Goal: Information Seeking & Learning: Check status

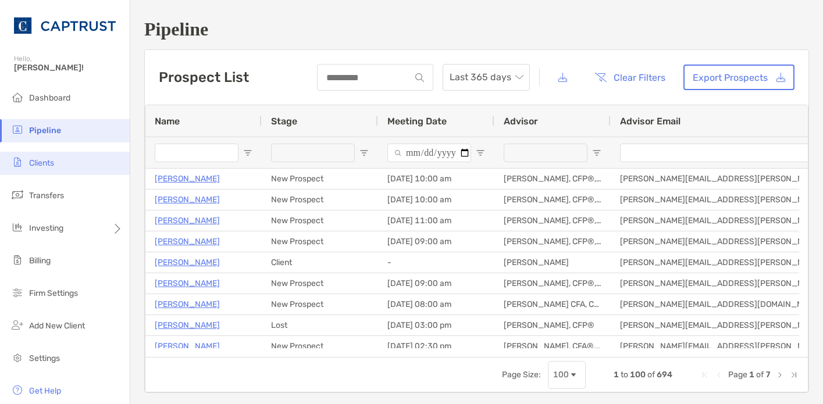
click at [43, 160] on span "Clients" at bounding box center [41, 163] width 25 height 10
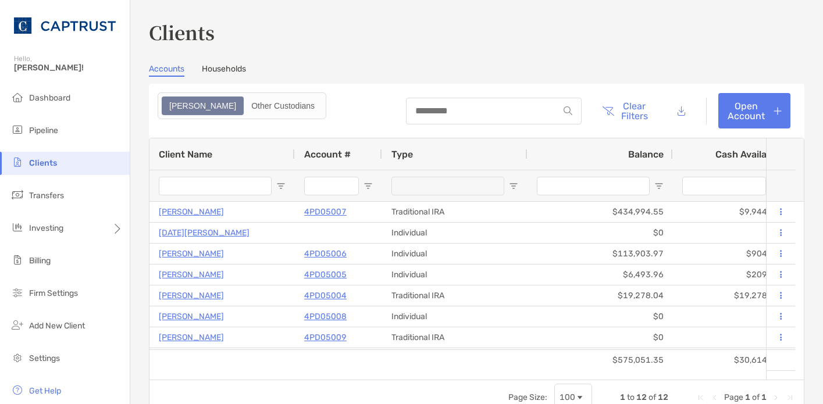
click at [466, 59] on div "Clients Accounts Households Zoe Other Custodians Clear Filters Open Account 1 t…" at bounding box center [476, 217] width 655 height 396
click at [753, 50] on div "Clients Accounts Households Zoe Other Custodians Clear Filters Open Account 1 t…" at bounding box center [476, 217] width 655 height 396
drag, startPoint x: 753, startPoint y: 51, endPoint x: 715, endPoint y: 53, distance: 38.4
click at [753, 51] on div "Clients Accounts Households Zoe Other Custodians Clear Filters Open Account 1 t…" at bounding box center [476, 217] width 655 height 396
click at [476, 88] on header "Clear Filters Open Account" at bounding box center [476, 111] width 655 height 54
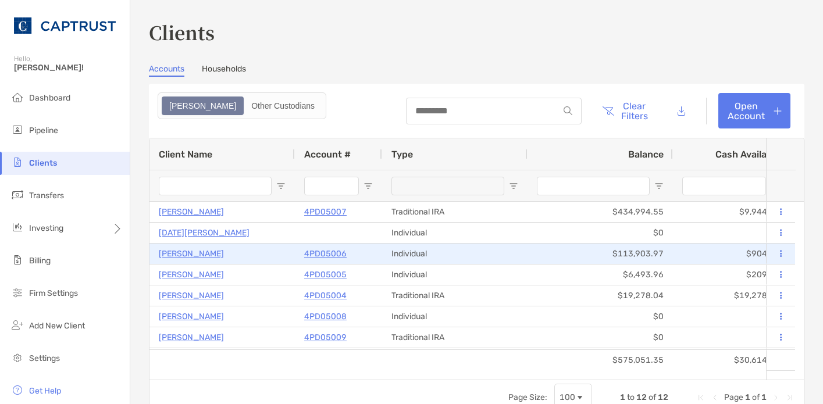
click at [187, 253] on p "[PERSON_NAME]" at bounding box center [191, 254] width 65 height 15
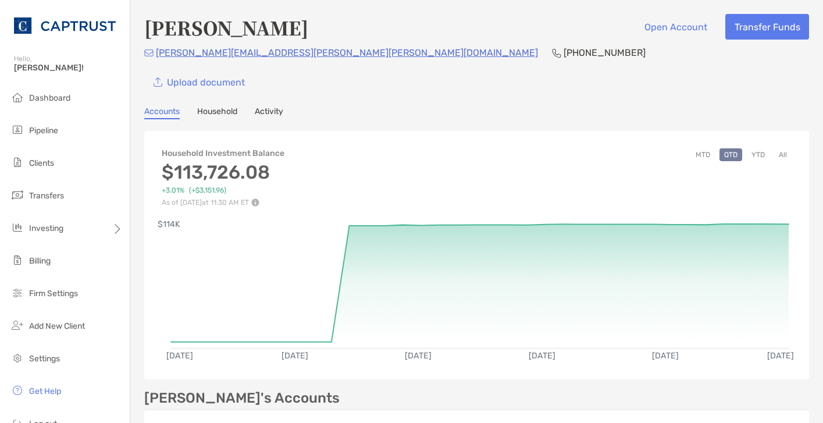
click at [278, 112] on link "Activity" at bounding box center [269, 112] width 28 height 13
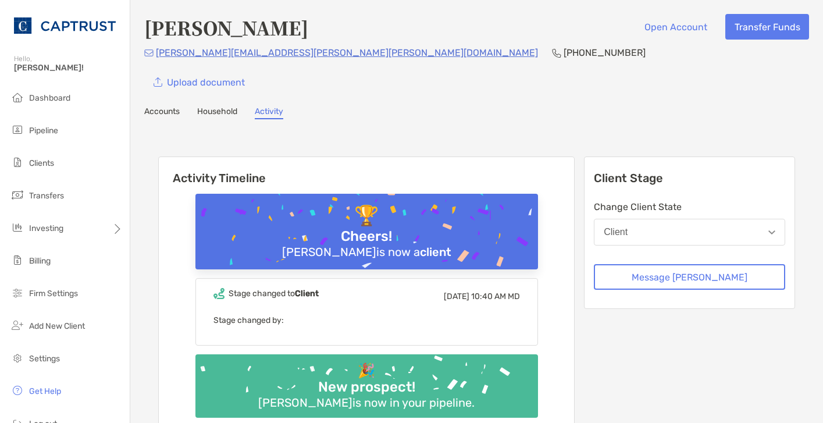
click at [171, 116] on link "Accounts" at bounding box center [161, 112] width 35 height 13
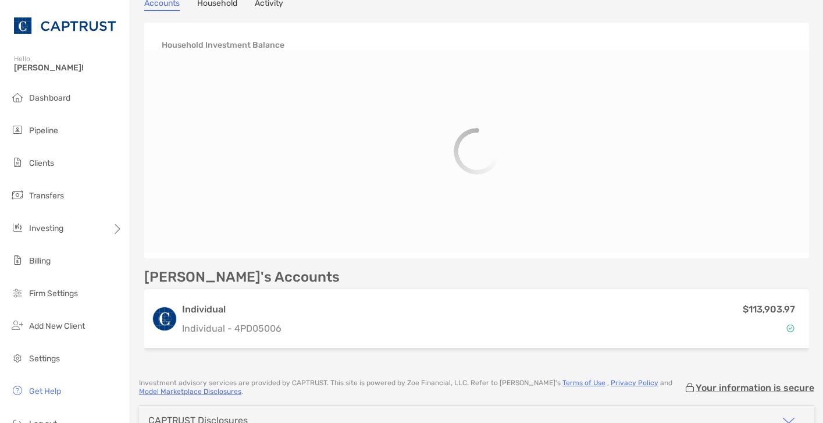
scroll to position [109, 0]
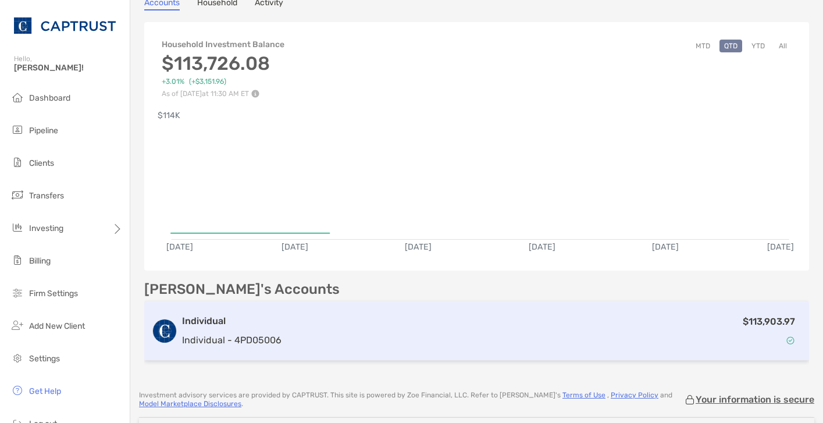
click at [358, 320] on div "$113,903.97" at bounding box center [544, 331] width 516 height 34
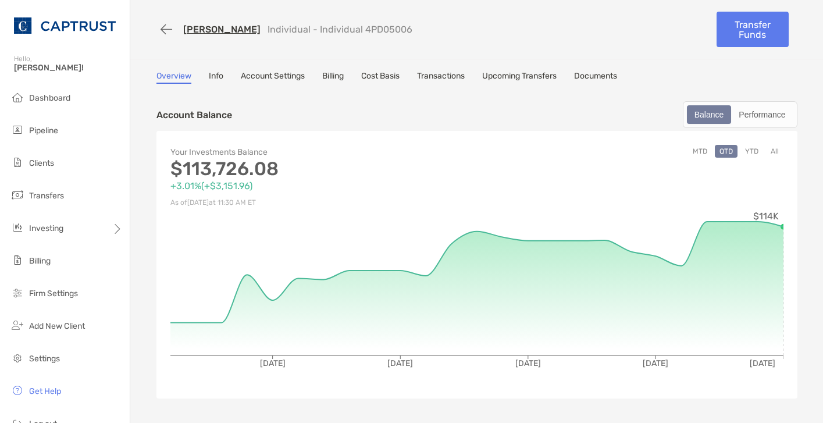
click at [445, 74] on link "Transactions" at bounding box center [441, 77] width 48 height 13
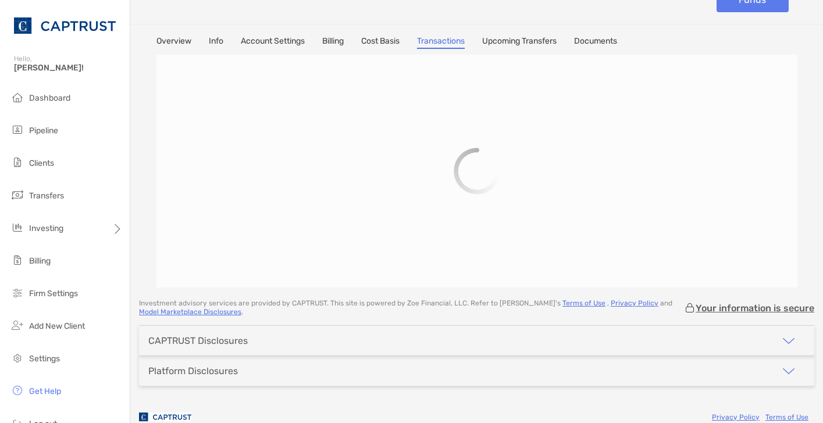
scroll to position [53, 0]
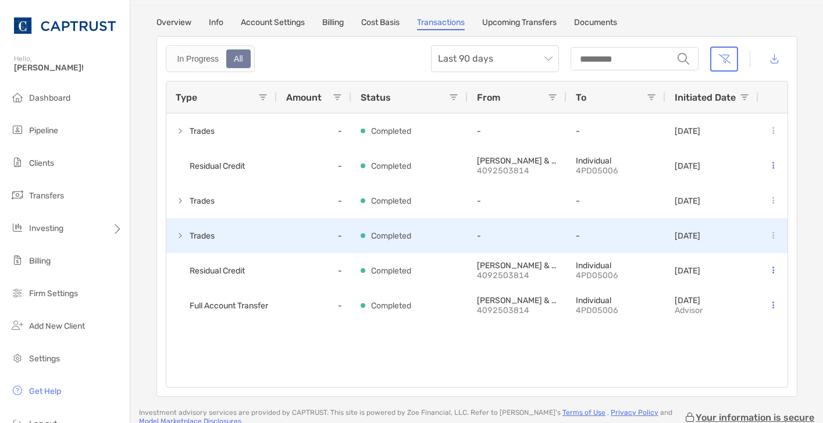
click at [170, 232] on div "Trades" at bounding box center [221, 235] width 110 height 35
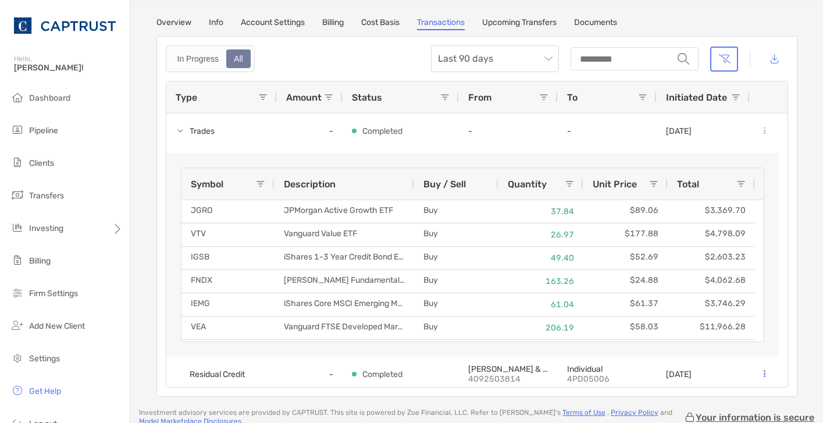
scroll to position [0, 0]
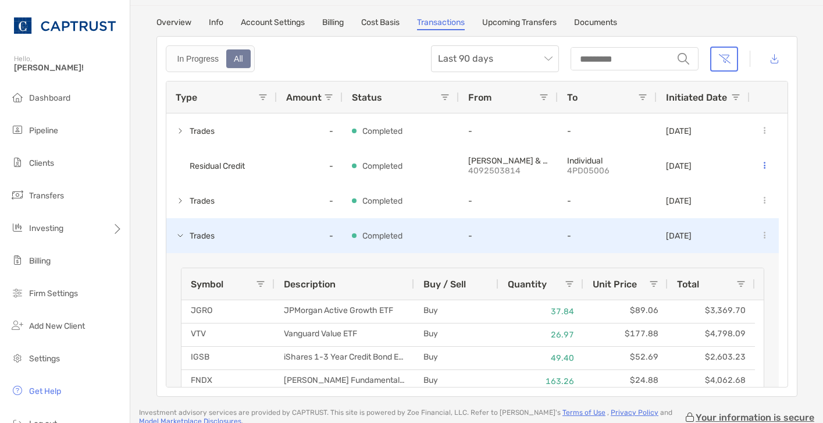
click at [176, 235] on span at bounding box center [180, 235] width 9 height 9
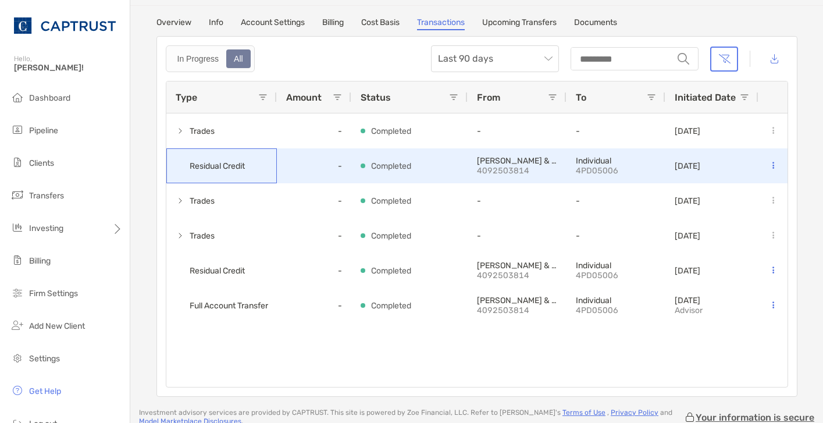
click at [233, 169] on span "Residual Credit" at bounding box center [217, 165] width 55 height 19
click at [256, 165] on div "Residual Credit" at bounding box center [221, 165] width 110 height 35
click at [761, 163] on div at bounding box center [772, 165] width 29 height 35
click at [772, 165] on icon at bounding box center [773, 166] width 2 height 8
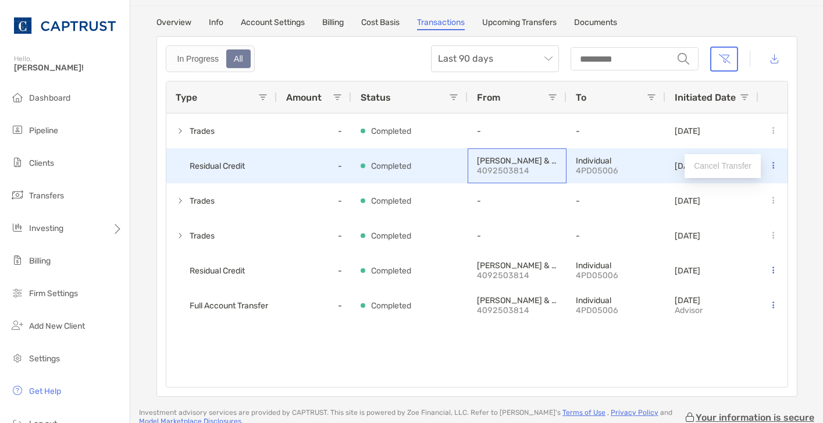
click at [515, 160] on p "[PERSON_NAME] & CO." at bounding box center [517, 161] width 80 height 10
click at [209, 163] on span "Residual Credit" at bounding box center [217, 165] width 55 height 19
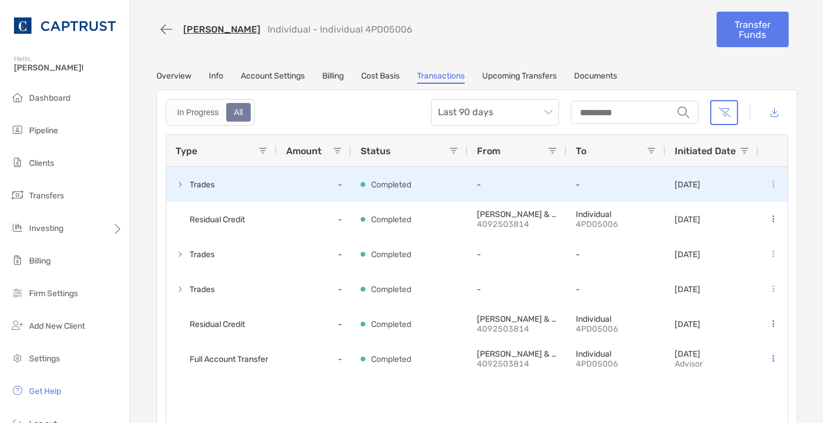
click at [190, 184] on span "Trades" at bounding box center [202, 184] width 25 height 19
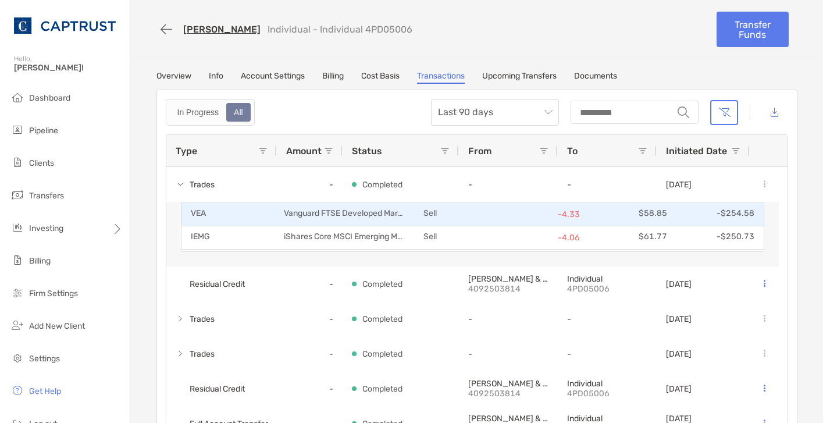
scroll to position [140, 0]
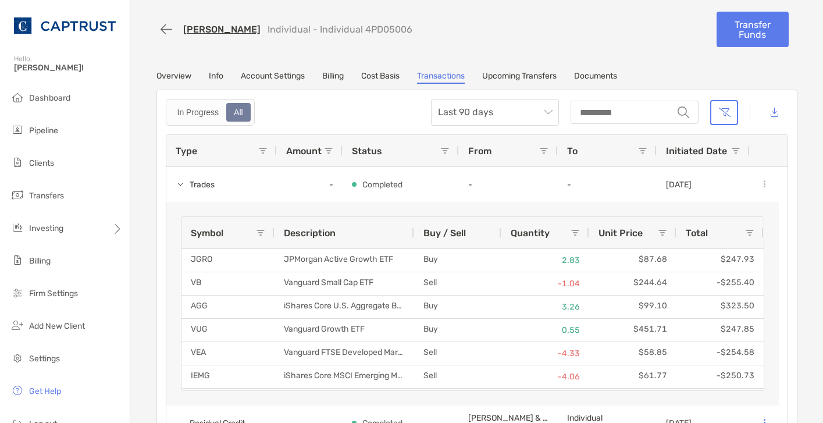
click at [497, 31] on div "Ronald Knight Individual - Individual 4PD05006" at bounding box center [431, 30] width 551 height 22
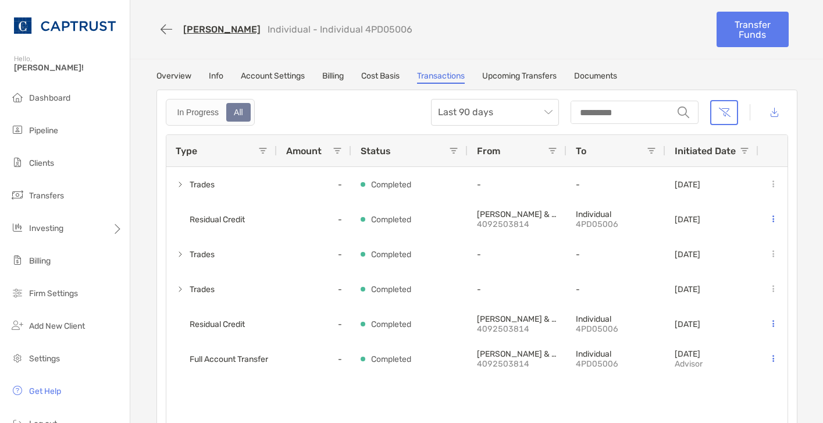
click at [162, 74] on link "Overview" at bounding box center [173, 77] width 35 height 13
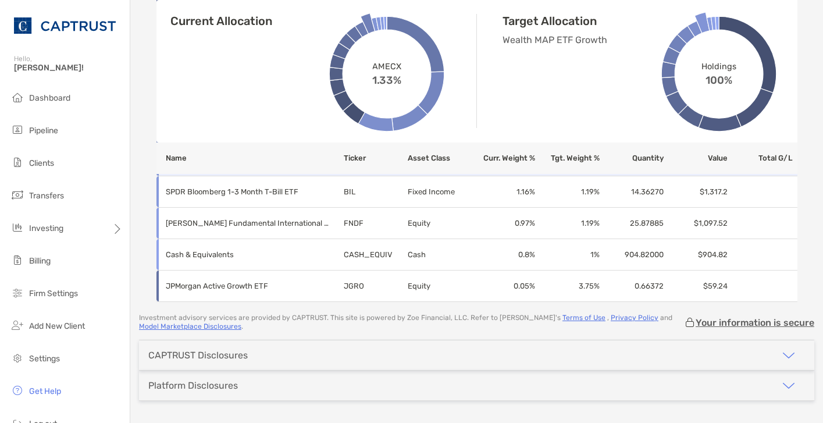
scroll to position [969, 0]
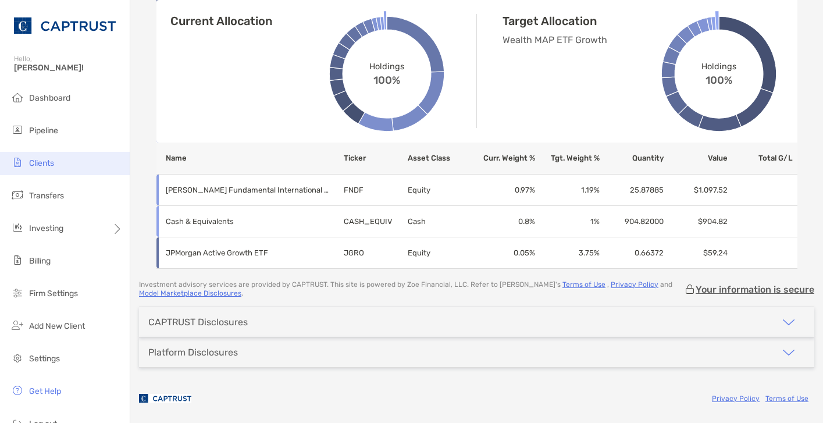
click at [57, 163] on li "Clients" at bounding box center [65, 163] width 130 height 23
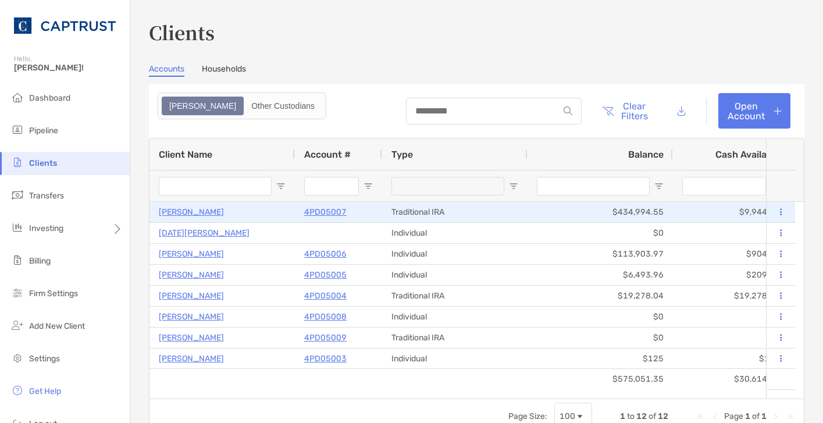
click at [206, 210] on p "[PERSON_NAME]" at bounding box center [191, 212] width 65 height 15
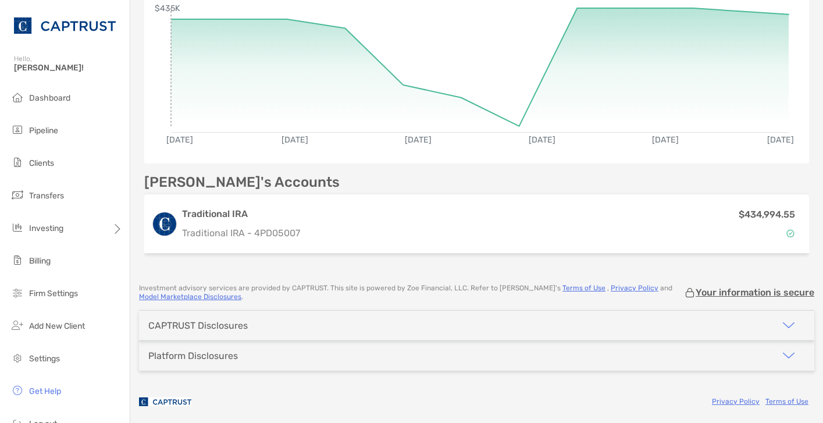
scroll to position [218, 0]
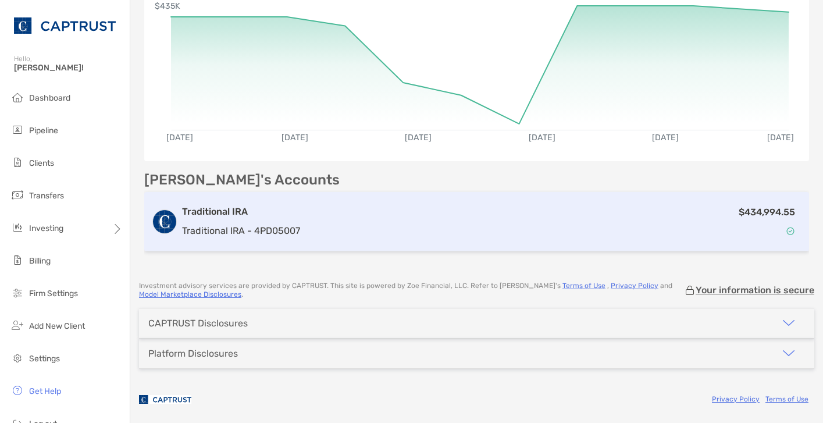
click at [291, 229] on p "Traditional IRA - 4PD05007" at bounding box center [241, 230] width 118 height 15
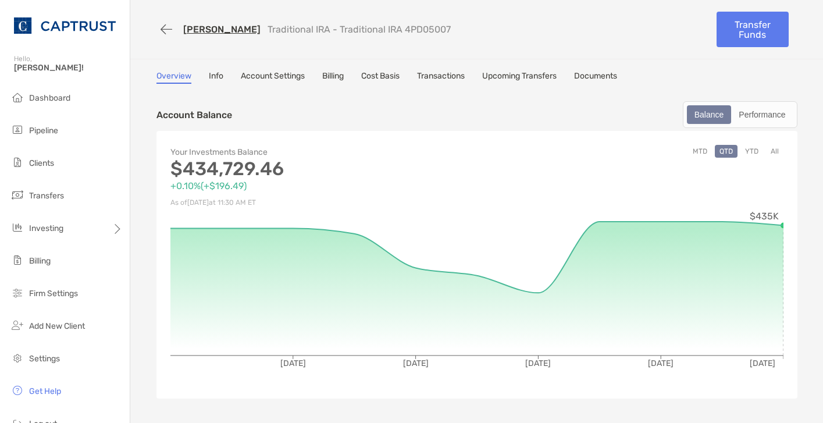
click at [322, 54] on div "[PERSON_NAME] Traditional IRA - Traditional IRA 4PD05007 Transfer Funds" at bounding box center [477, 29] width 664 height 59
